Goal: Information Seeking & Learning: Learn about a topic

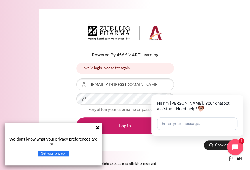
click at [201, 90] on div "Powered By 456 SMART Learning Invalid login, please try again Invalid login, pl…" at bounding box center [125, 80] width 172 height 143
click at [189, 72] on div "Powered By 456 SMART Learning Invalid login, please try again Invalid login, pl…" at bounding box center [125, 80] width 172 height 143
click at [121, 110] on link "Forgotten your username or password?" at bounding box center [124, 109] width 73 height 5
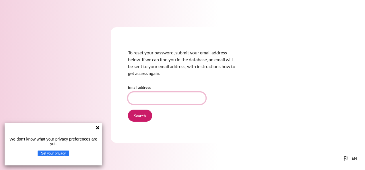
drag, startPoint x: 145, startPoint y: 100, endPoint x: 160, endPoint y: 96, distance: 15.5
click at [145, 100] on input "Email address" at bounding box center [167, 98] width 78 height 12
type input "[EMAIL_ADDRESS][DOMAIN_NAME]"
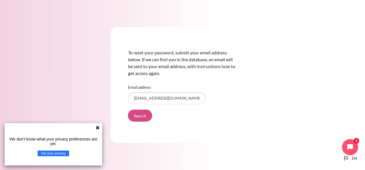
click at [140, 115] on input "Search" at bounding box center [140, 116] width 24 height 12
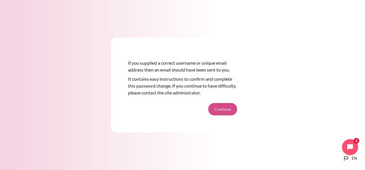
click at [223, 113] on button "Continue" at bounding box center [222, 109] width 29 height 12
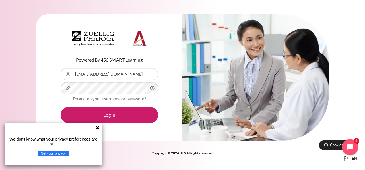
click at [98, 127] on icon at bounding box center [97, 127] width 3 height 3
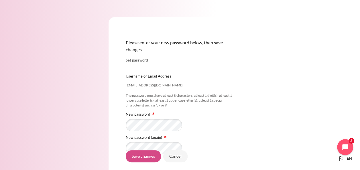
click at [150, 156] on input "Save changes" at bounding box center [143, 157] width 35 height 12
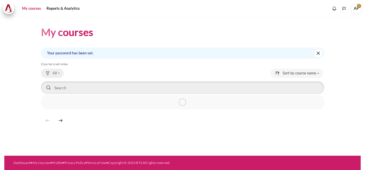
click at [60, 76] on button "All" at bounding box center [52, 73] width 23 height 9
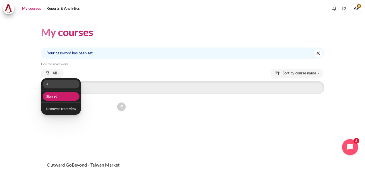
click at [65, 94] on link "Starred" at bounding box center [60, 96] width 37 height 9
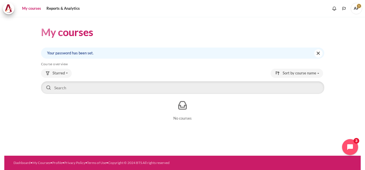
click at [69, 79] on div "Starred All Starred Removed from view" at bounding box center [182, 74] width 283 height 10
click at [65, 71] on button "Starred" at bounding box center [56, 73] width 31 height 9
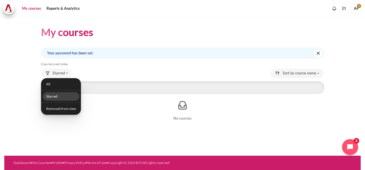
click at [54, 98] on link "Starred" at bounding box center [60, 96] width 37 height 9
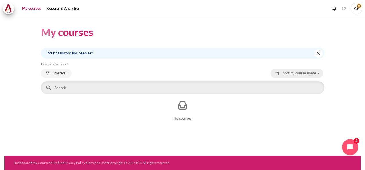
click at [301, 72] on span "Sort by course name" at bounding box center [299, 74] width 34 height 6
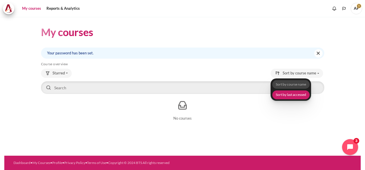
click at [289, 94] on link "Sort by last accessed" at bounding box center [290, 95] width 37 height 9
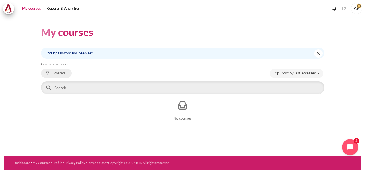
click at [68, 69] on button "Starred" at bounding box center [56, 73] width 31 height 9
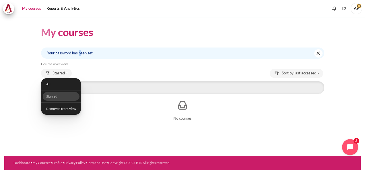
click at [71, 39] on div "My courses Your password has been set. Dismiss this notification Skip Course ov…" at bounding box center [182, 75] width 283 height 116
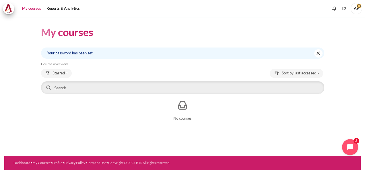
click at [69, 34] on h1 "My courses" at bounding box center [67, 32] width 52 height 13
click at [59, 73] on span "Starred" at bounding box center [58, 74] width 12 height 6
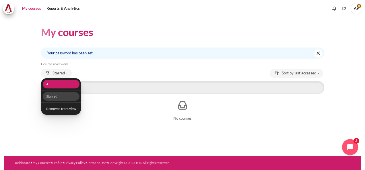
click at [55, 82] on link "All" at bounding box center [60, 84] width 37 height 9
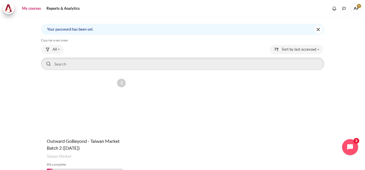
scroll to position [53, 0]
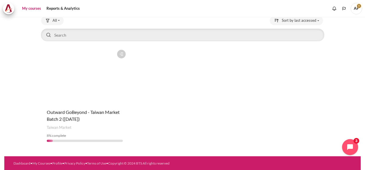
click at [79, 91] on figure "Content" at bounding box center [84, 75] width 87 height 57
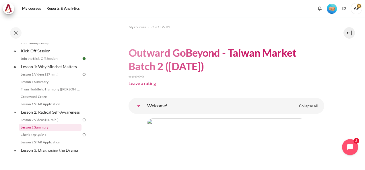
scroll to position [57, 0]
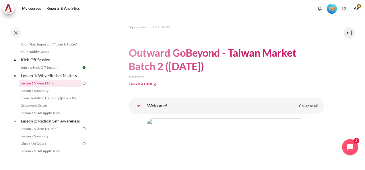
click at [55, 87] on link "Lesson 1 Videos (17 min.)" at bounding box center [50, 83] width 63 height 7
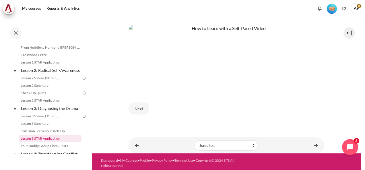
scroll to position [99, 0]
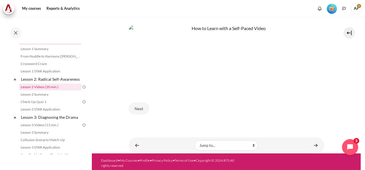
click at [51, 91] on link "Lesson 2 Videos (20 min.)" at bounding box center [50, 87] width 63 height 7
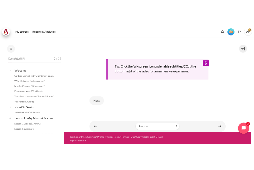
scroll to position [93, 0]
